Goal: Navigation & Orientation: Find specific page/section

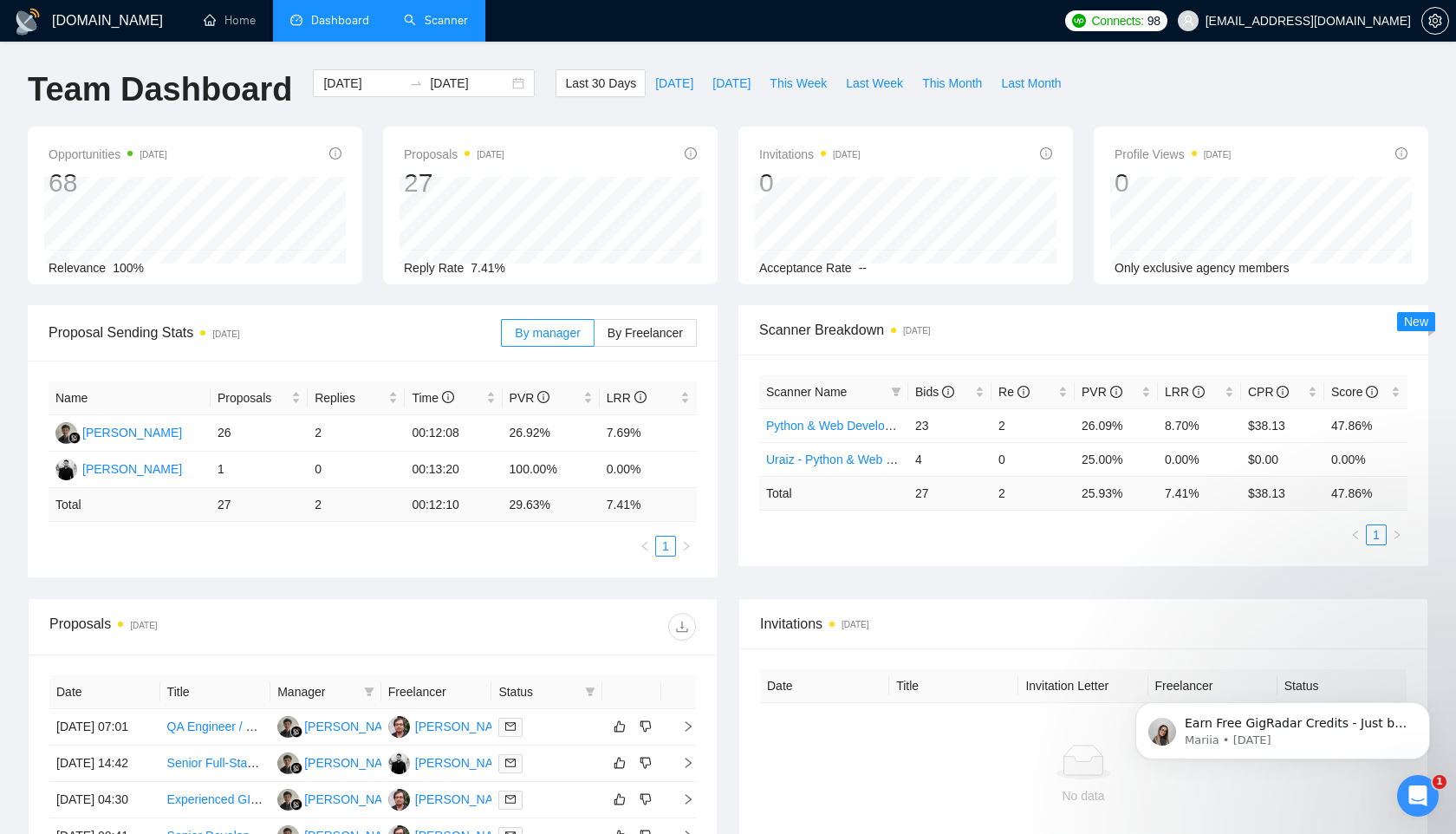
click at [437, 25] on link "Scanner" at bounding box center [436, 20] width 64 height 14
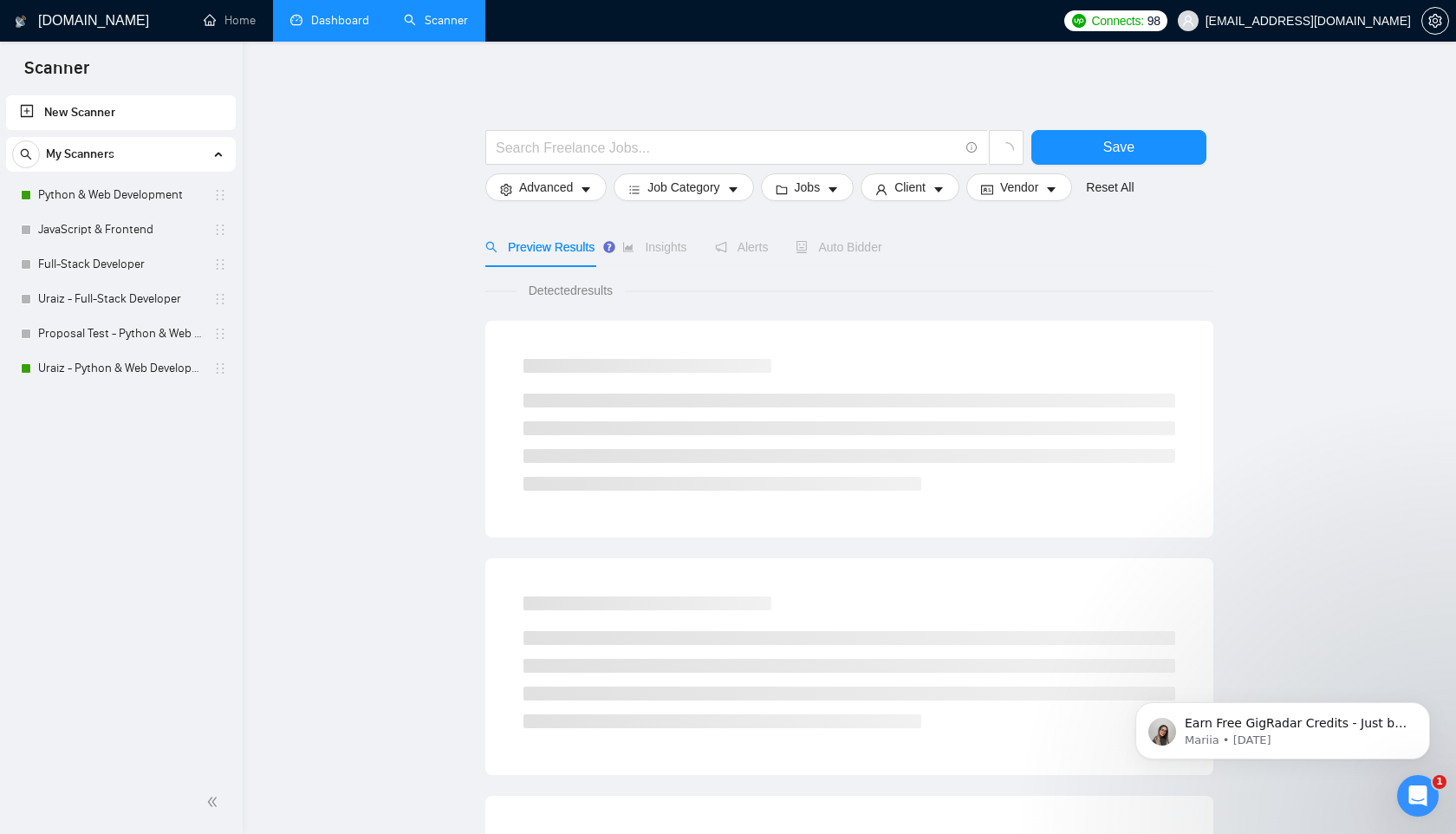
click at [330, 27] on link "Dashboard" at bounding box center [329, 20] width 78 height 14
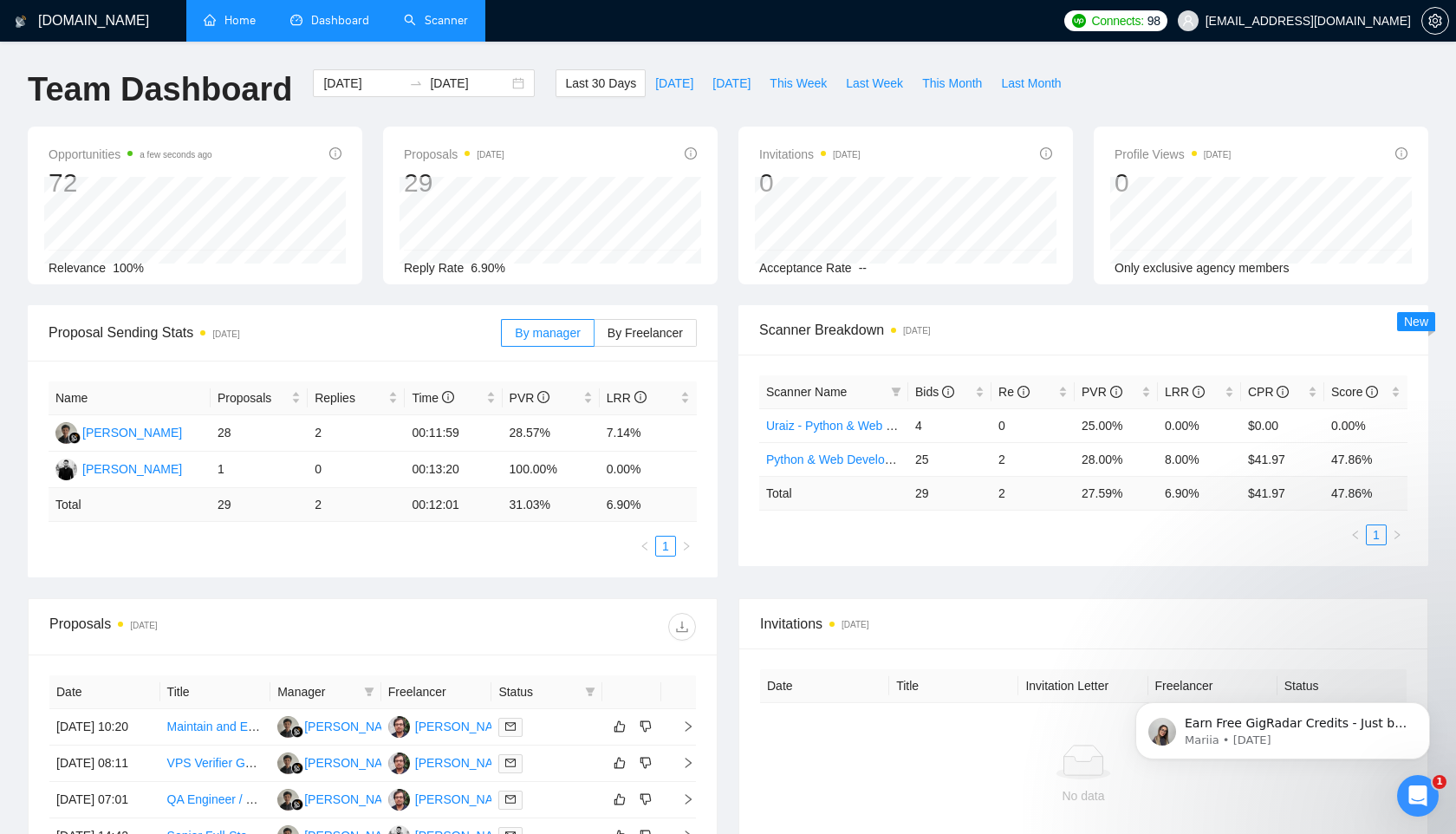
click at [243, 16] on link "Home" at bounding box center [230, 20] width 52 height 14
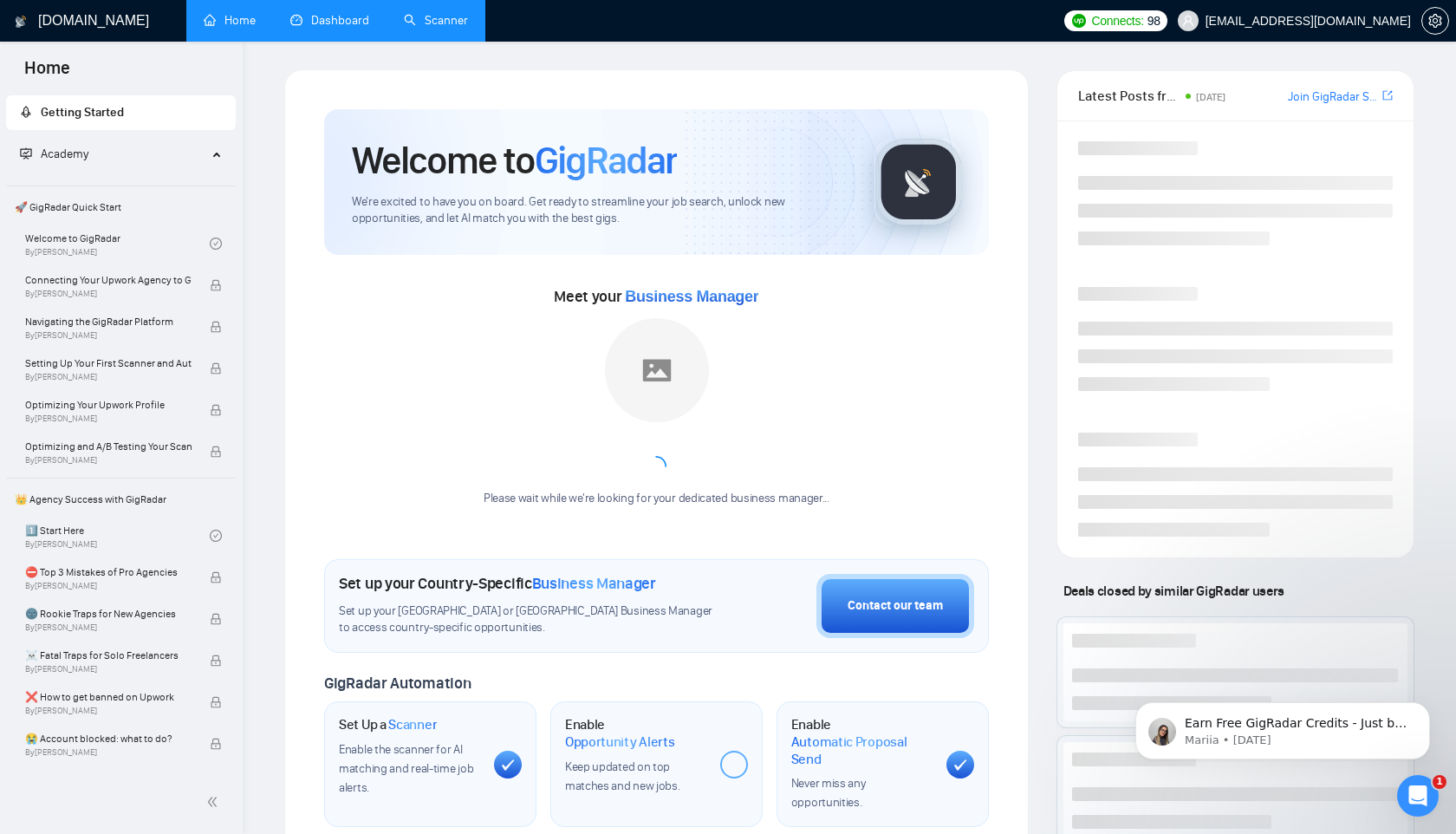
click at [363, 28] on link "Dashboard" at bounding box center [329, 20] width 78 height 14
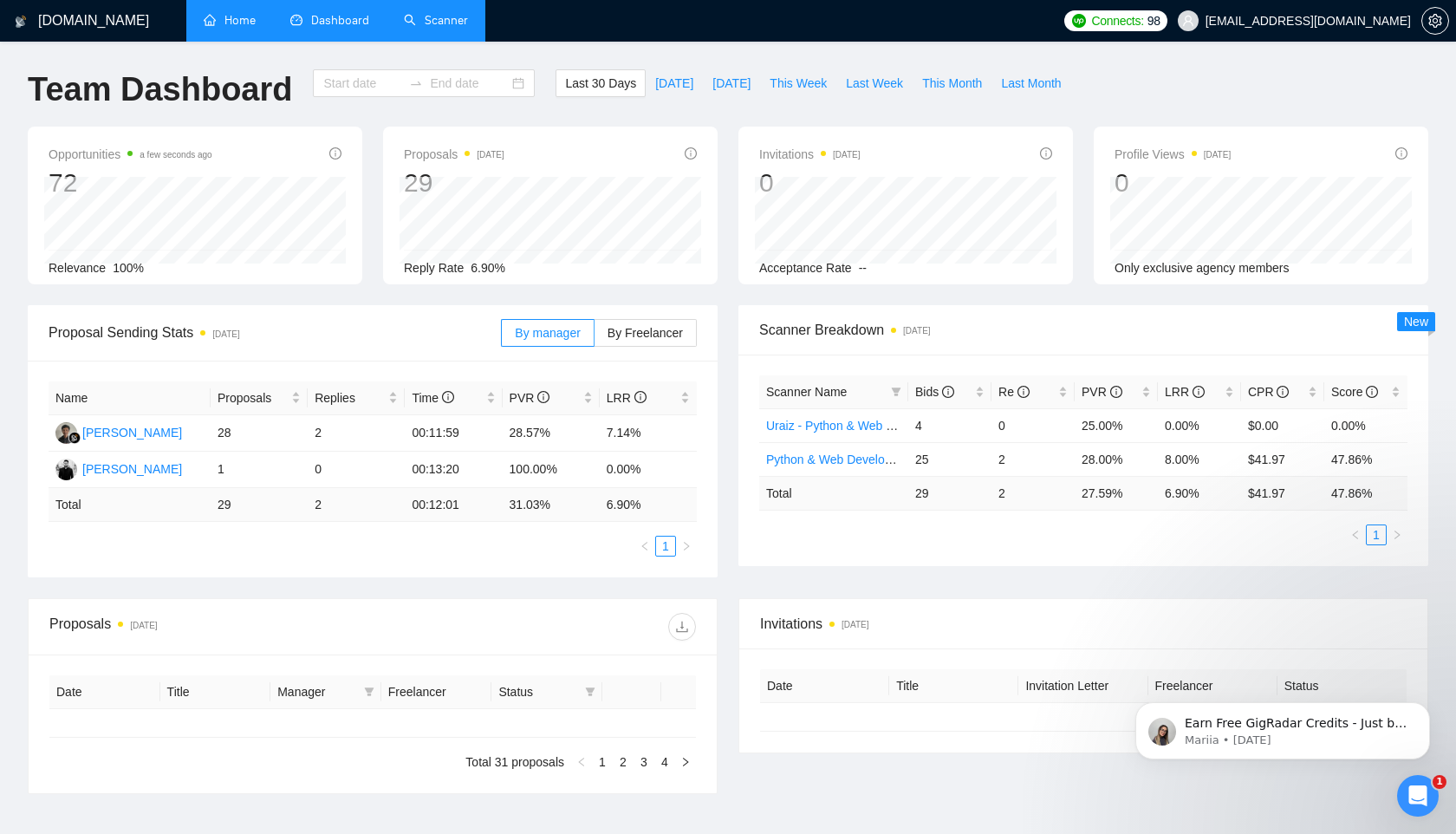
type input "[DATE]"
